Goal: Information Seeking & Learning: Learn about a topic

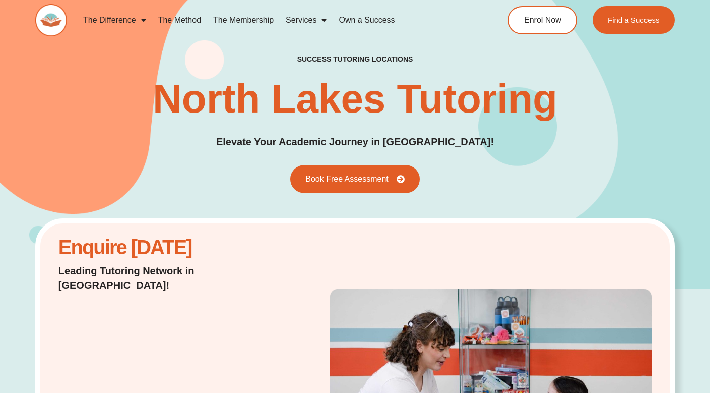
click at [315, 20] on link "Services" at bounding box center [306, 20] width 53 height 23
click at [305, 19] on link "Services" at bounding box center [306, 20] width 53 height 23
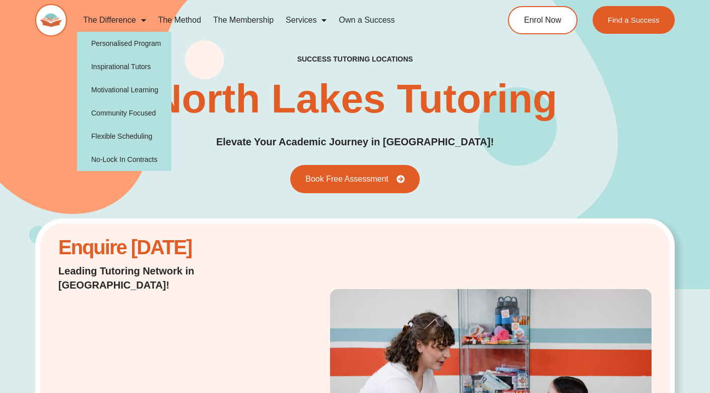
click at [131, 17] on link "The Difference" at bounding box center [114, 20] width 75 height 23
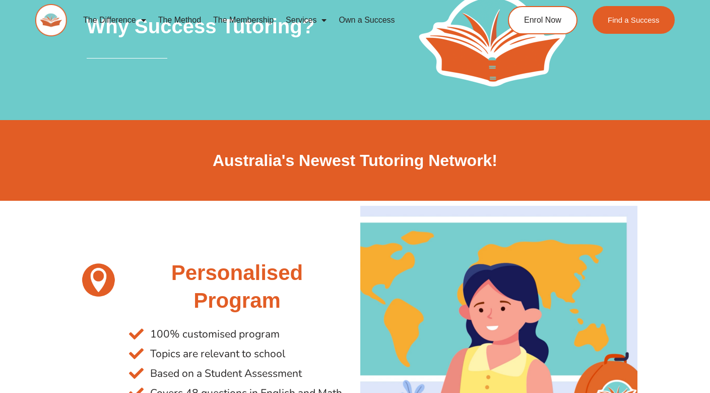
click at [243, 22] on link "The Membership" at bounding box center [243, 20] width 73 height 23
